Goal: Information Seeking & Learning: Compare options

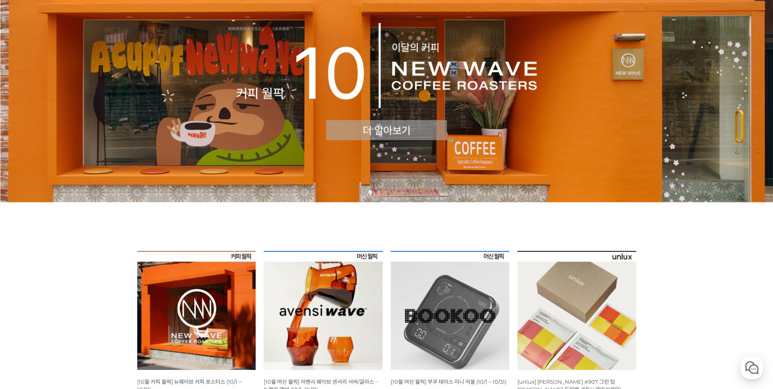
scroll to position [249, 0]
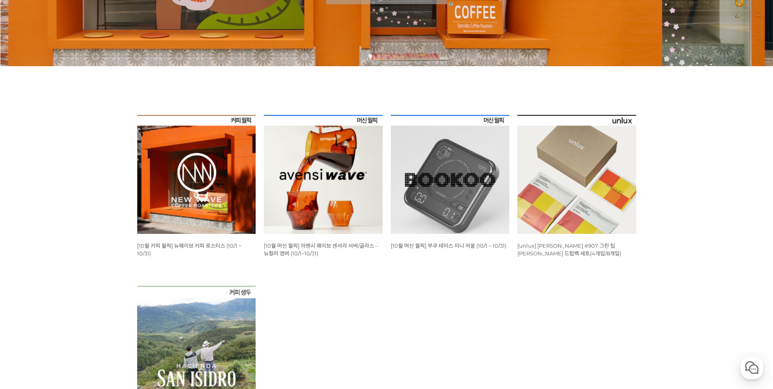
click at [470, 159] on img at bounding box center [450, 174] width 119 height 119
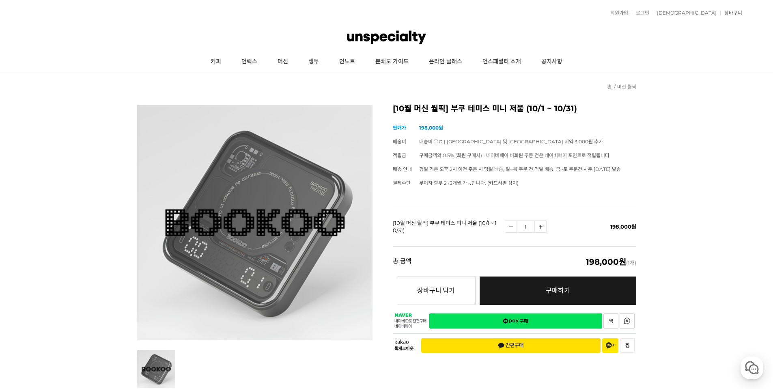
scroll to position [2, 0]
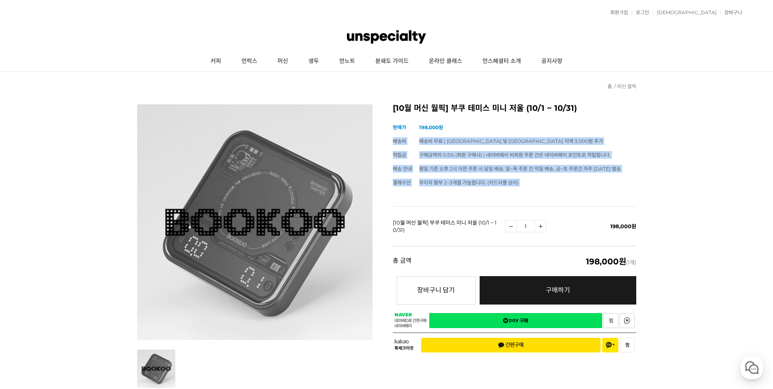
drag, startPoint x: 526, startPoint y: 133, endPoint x: 534, endPoint y: 193, distance: 61.4
click at [534, 193] on div "[10월 머신 월픽] 부쿠 테미스 미니 저울 (10/1 ~ 10/31) (해외배송 가능 상품) 기본 정보 상품명 [10월 머신 월픽] 부쿠 테…" at bounding box center [514, 231] width 243 height 254
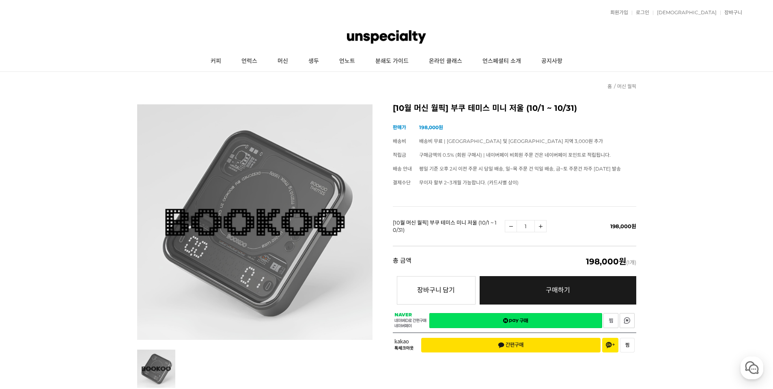
click at [536, 181] on td "무이자 할부 2~3개월 가능합니다. (카드사별 상이)" at bounding box center [527, 183] width 217 height 14
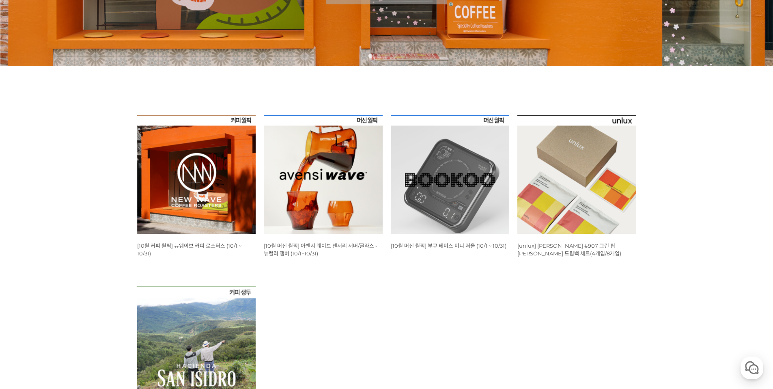
click at [731, 189] on div "뒤로가기 1 2 3 4 5 WISH ADD OPTION 상품명 : [10월 커피 월픽] 뉴웨이브 커피 로스터스 (10/1 ~ 10/31) 판매…" at bounding box center [386, 140] width 773 height 631
click at [564, 164] on img at bounding box center [576, 174] width 119 height 119
click at [202, 165] on img at bounding box center [196, 174] width 119 height 119
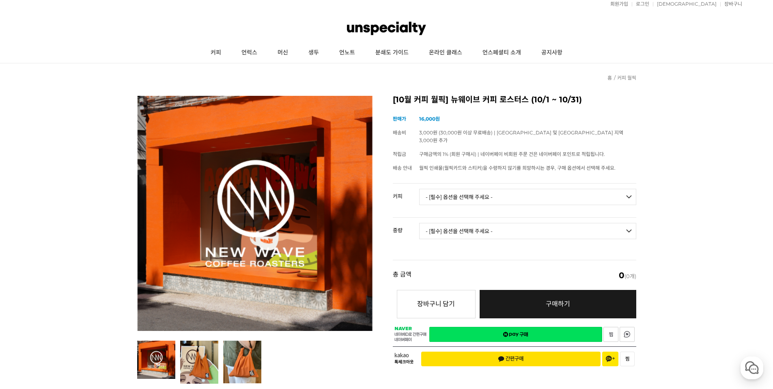
scroll to position [10, 0]
click at [531, 189] on select "- [필수] 옵션을 선택해 주세요 - ------------------- 언스페셜티 분쇄도 가이드 종이 받기 (주문 1건당 최대 1개 제공) …" at bounding box center [527, 197] width 217 height 16
click at [479, 223] on select "- [필수] 옵션을 선택해 주세요 - -------------------" at bounding box center [527, 231] width 217 height 16
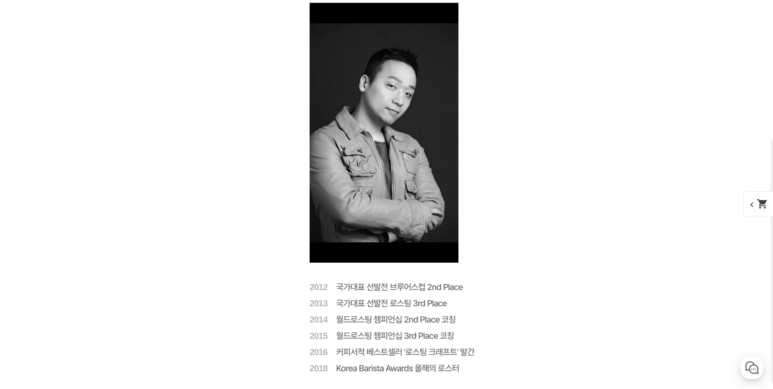
scroll to position [1662, 0]
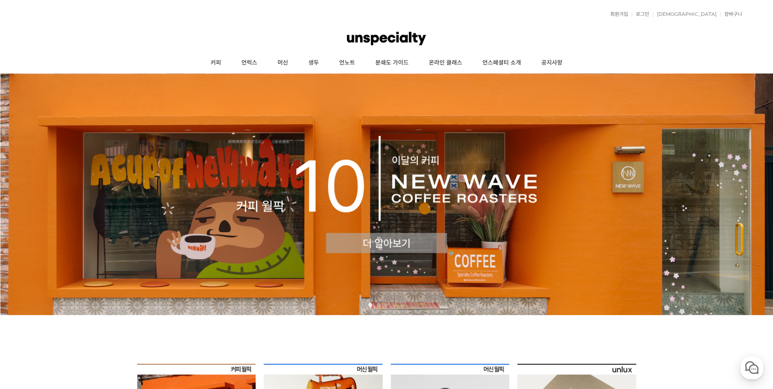
click at [389, 34] on img at bounding box center [386, 38] width 79 height 24
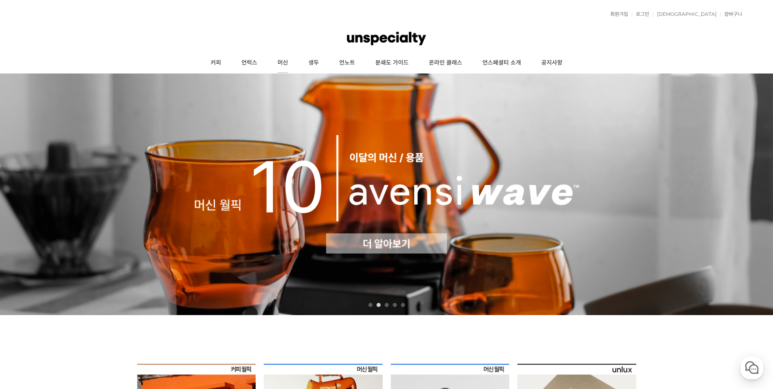
click at [288, 64] on link "머신" at bounding box center [282, 63] width 31 height 20
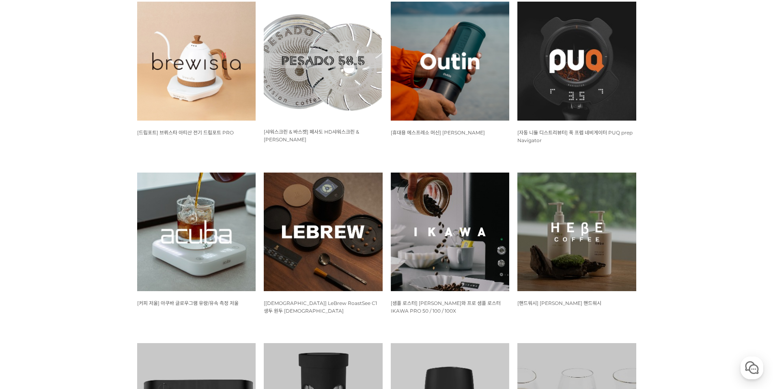
scroll to position [569, 0]
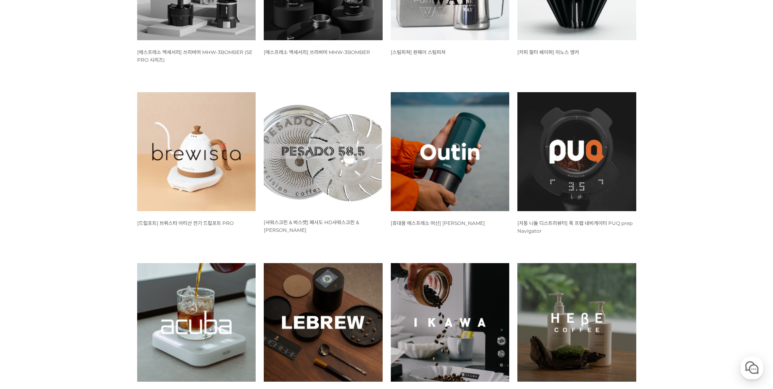
scroll to position [0, 0]
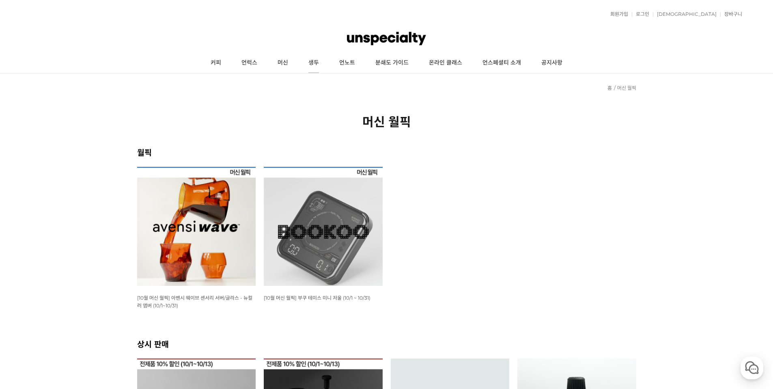
click at [315, 64] on link "생두" at bounding box center [313, 63] width 31 height 20
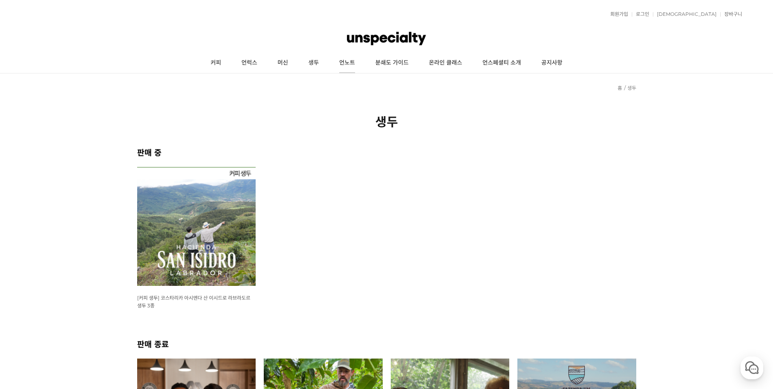
click at [352, 64] on link "언노트" at bounding box center [347, 63] width 36 height 20
click at [443, 61] on link "온라인 클래스" at bounding box center [446, 63] width 54 height 20
